Goal: Information Seeking & Learning: Learn about a topic

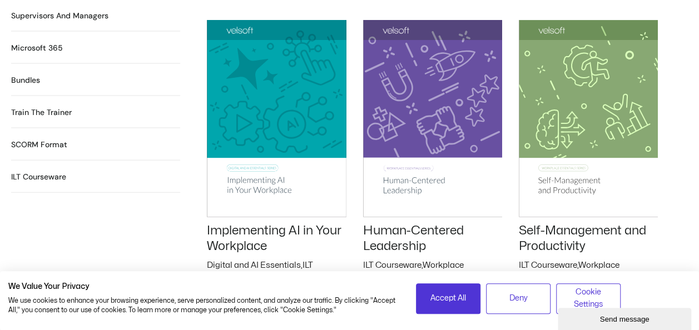
scroll to position [1168, 0]
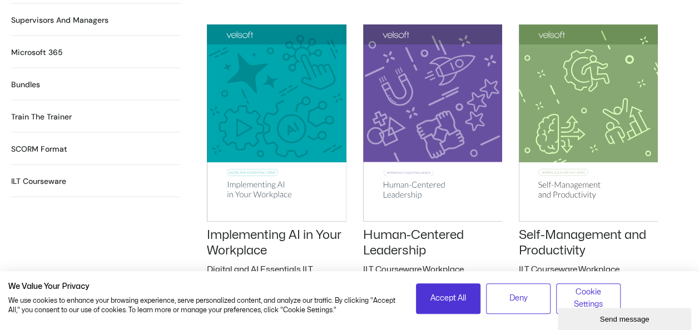
click at [241, 229] on link "Implementing AI in Your Workplace" at bounding box center [274, 243] width 135 height 28
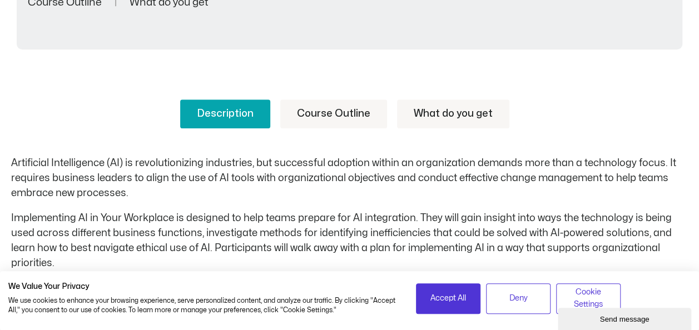
click at [326, 109] on link "Course Outline" at bounding box center [333, 114] width 107 height 29
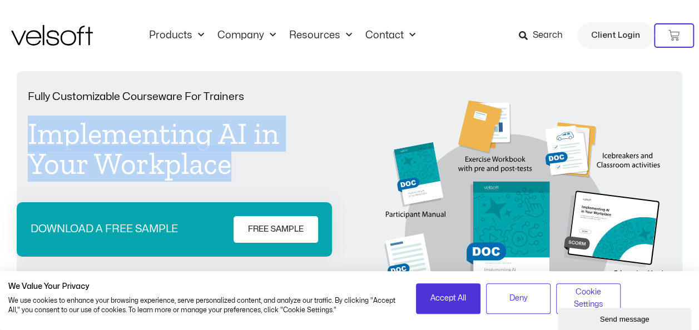
drag, startPoint x: 32, startPoint y: 136, endPoint x: 246, endPoint y: 175, distance: 217.1
click at [246, 175] on h1 "Implementing AI in Your Workplace" at bounding box center [171, 149] width 287 height 60
drag, startPoint x: 246, startPoint y: 175, endPoint x: 168, endPoint y: 139, distance: 85.6
copy h1 "Implementing AI in Your Workplace"
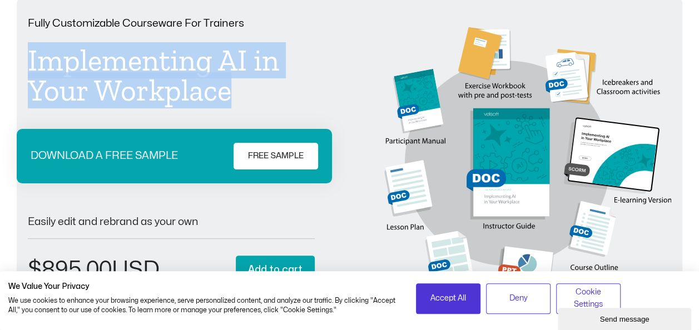
scroll to position [278, 0]
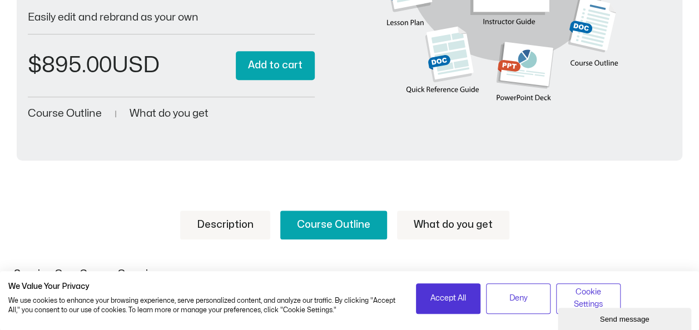
click at [82, 110] on span "Course Outline" at bounding box center [65, 113] width 74 height 11
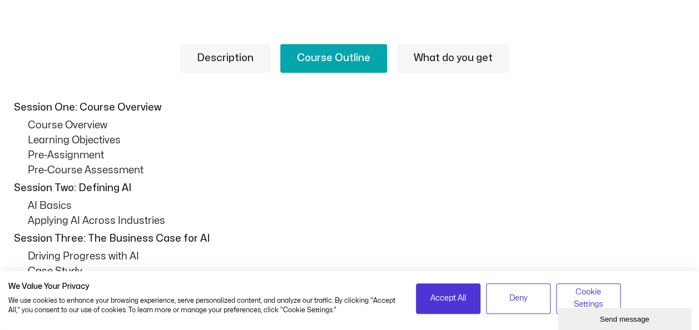
scroll to position [572, 0]
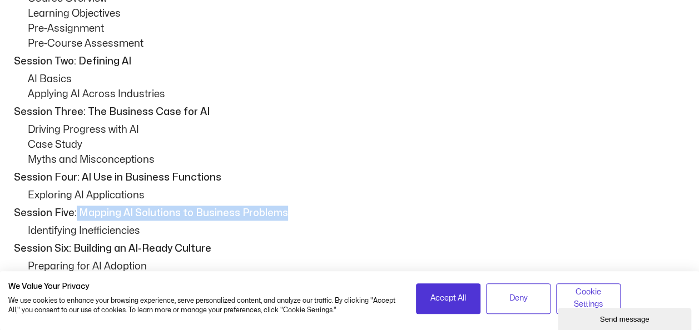
drag, startPoint x: 76, startPoint y: 211, endPoint x: 295, endPoint y: 211, distance: 219.7
click at [295, 211] on p "Session Five: Mapping AI Solutions to Business Problems" at bounding box center [349, 213] width 671 height 15
drag, startPoint x: 295, startPoint y: 211, endPoint x: 227, endPoint y: 209, distance: 68.4
copy p "Mapping AI Solutions to Business Problems"
